Goal: Complete application form

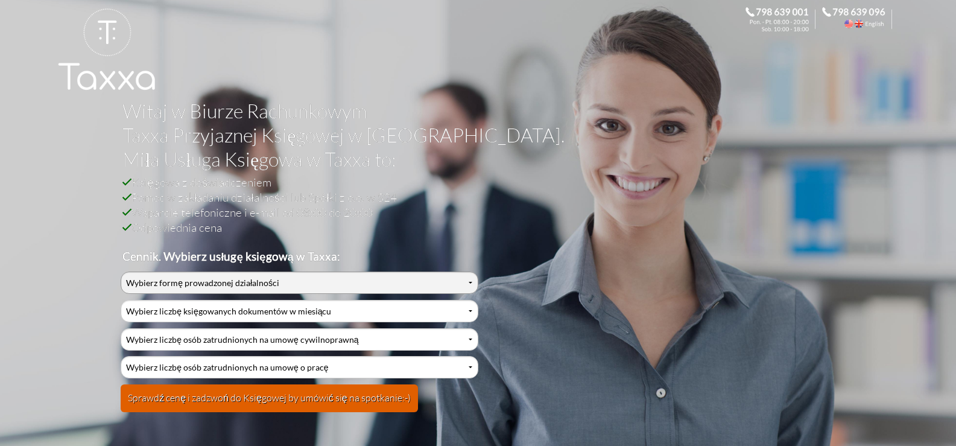
drag, startPoint x: 0, startPoint y: 0, endPoint x: 180, endPoint y: 277, distance: 330.8
click at [180, 277] on select "Wybierz formę prowadzonej działalności Działalność jednoosobowa Działalność jed…" at bounding box center [299, 282] width 357 height 22
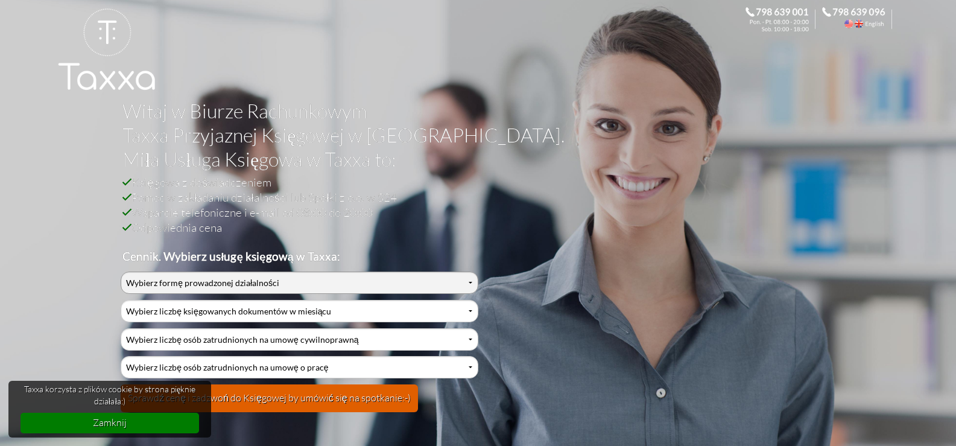
select select "2"
click at [121, 271] on select "Wybierz formę prowadzonej działalności Działalność jednoosobowa Działalność jed…" at bounding box center [299, 282] width 357 height 22
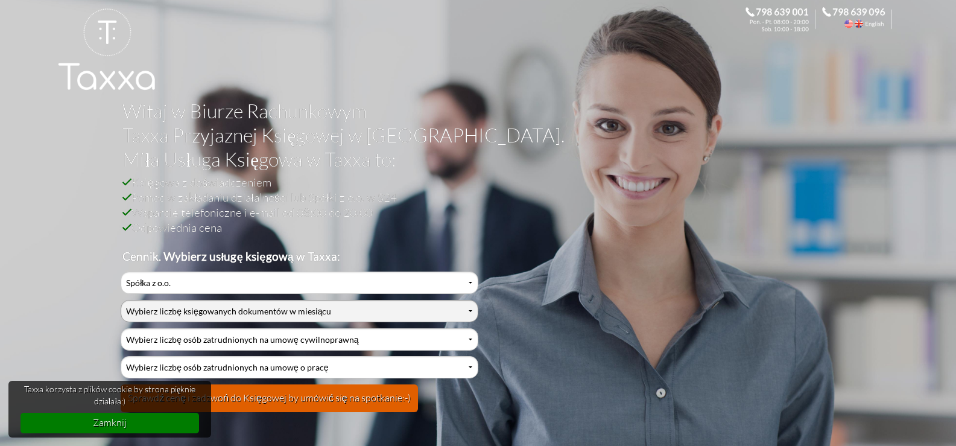
click at [211, 302] on select "Wybierz liczbę księgowanych dokumentów w miesiącu 0-1 2-3 4-5 6-10 11-20 21-30 …" at bounding box center [299, 311] width 357 height 22
select select "10"
click at [121, 300] on select "Wybierz liczbę księgowanych dokumentów w miesiącu 0-1 2-3 4-5 6-10 11-20 21-30 …" at bounding box center [299, 311] width 357 height 22
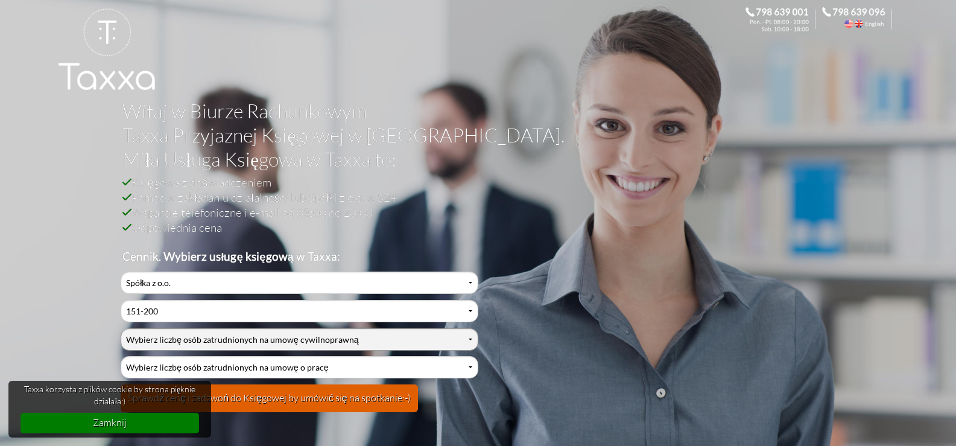
click at [301, 332] on select "Wybierz liczbę osób zatrudnionych na umowę cywilnoprawną 0 1 2 3 4 5 6 7 8 9 10…" at bounding box center [299, 339] width 357 height 22
select select "0"
click at [121, 328] on select "Wybierz liczbę osób zatrudnionych na umowę cywilnoprawną 0 1 2 3 4 5 6 7 8 9 10…" at bounding box center [299, 339] width 357 height 22
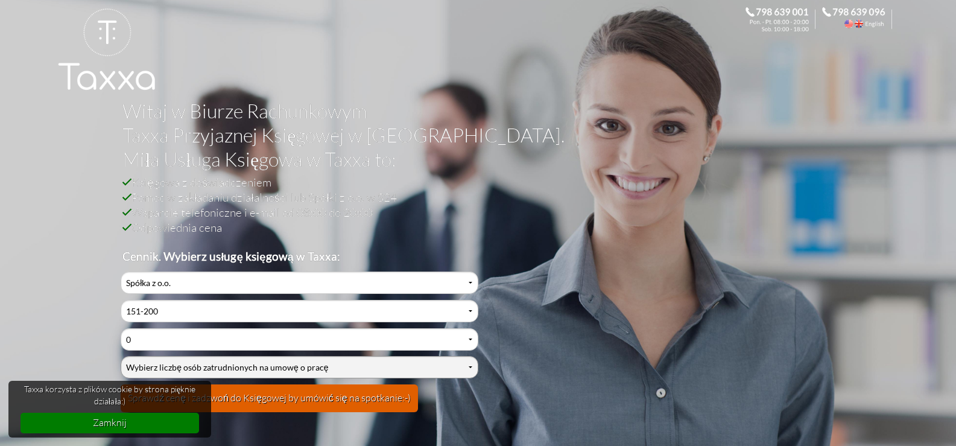
click at [251, 371] on select "Wybierz liczbę osób zatrudnionych na umowę o pracę 0 1 2 3 4 5 6 7 8 9 10 11 12…" at bounding box center [299, 367] width 357 height 22
select select "0"
click at [121, 356] on select "Wybierz liczbę osób zatrudnionych na umowę o pracę 0 1 2 3 4 5 6 7 8 9 10 11 12…" at bounding box center [299, 367] width 357 height 22
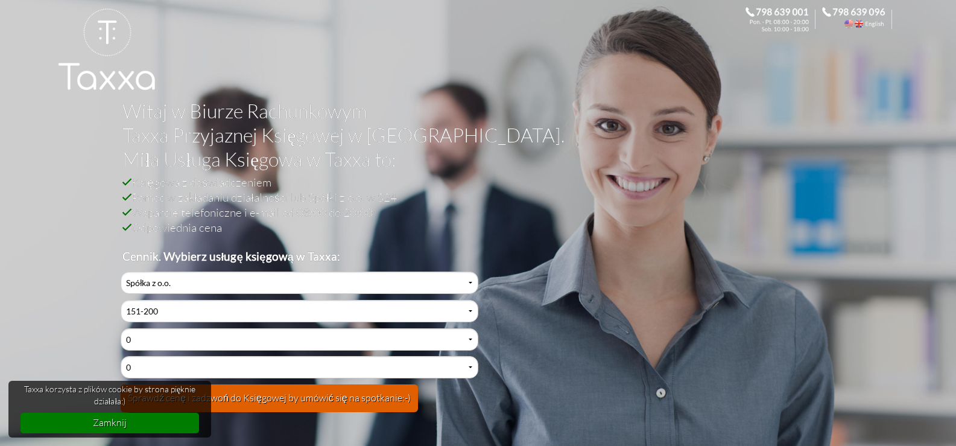
click at [336, 397] on button "Sprawdź cenę i zadzwoń do Księgowej by umówić się na spotkanie:-)" at bounding box center [269, 398] width 297 height 28
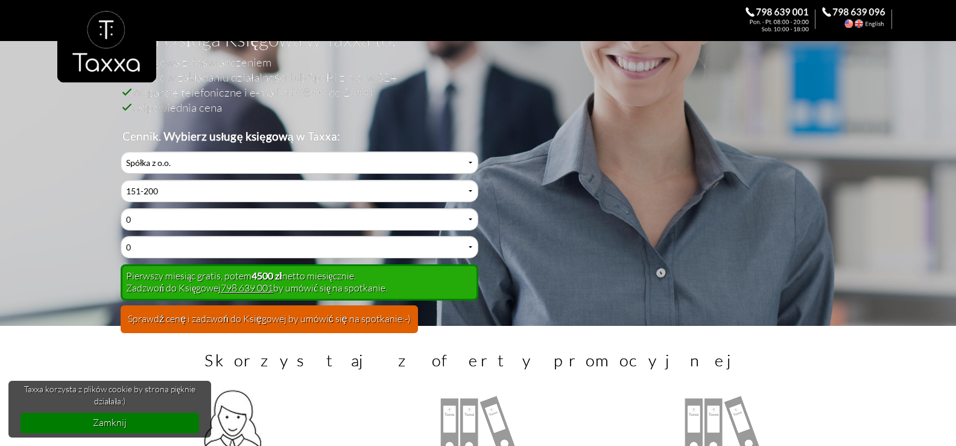
scroll to position [121, 0]
